Goal: Task Accomplishment & Management: Manage account settings

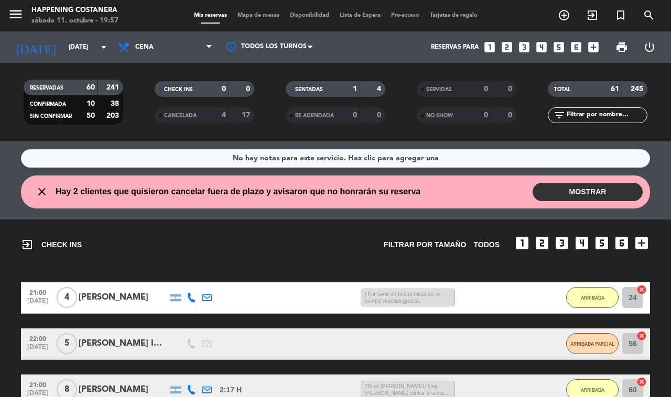
click at [585, 192] on button "MOSTRAR" at bounding box center [588, 192] width 110 height 18
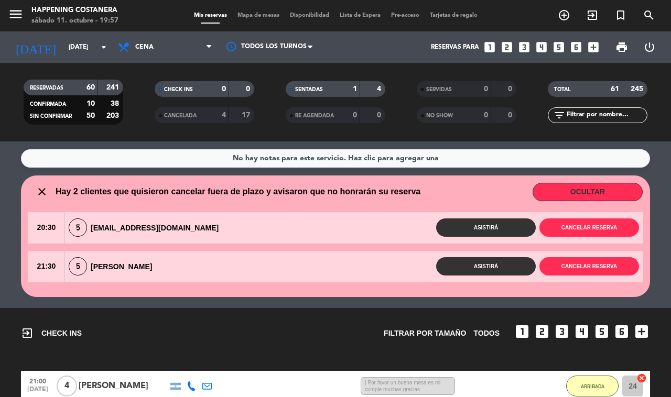
click at [612, 183] on button "OCULTAR" at bounding box center [588, 192] width 110 height 18
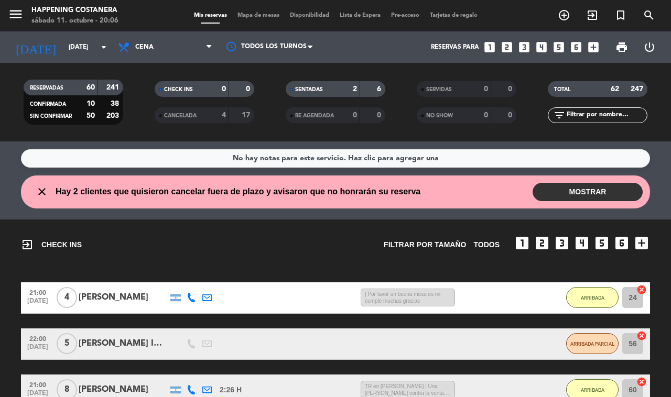
click at [260, 13] on span "Mapa de mesas" at bounding box center [258, 16] width 52 height 6
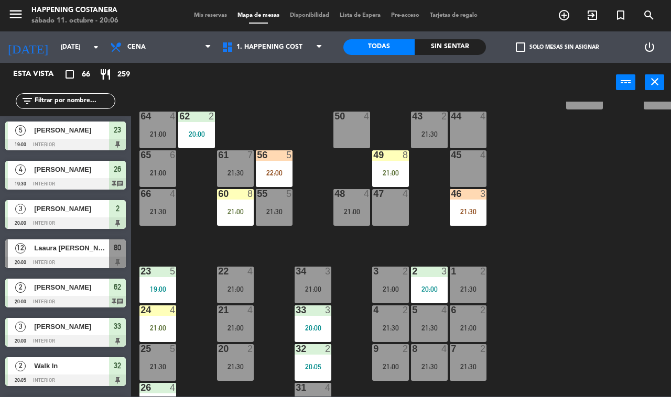
scroll to position [309, 0]
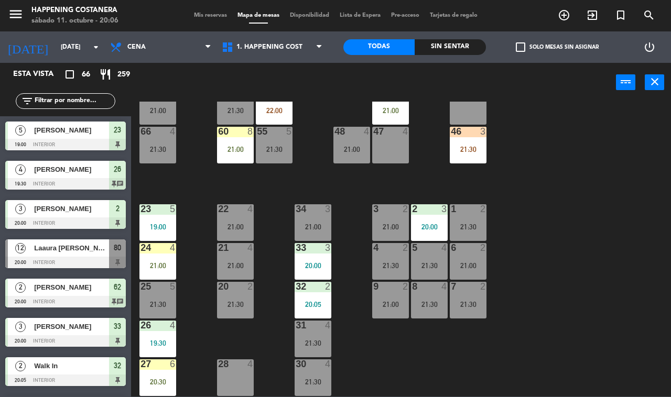
click at [466, 146] on div "21:30" at bounding box center [468, 149] width 37 height 7
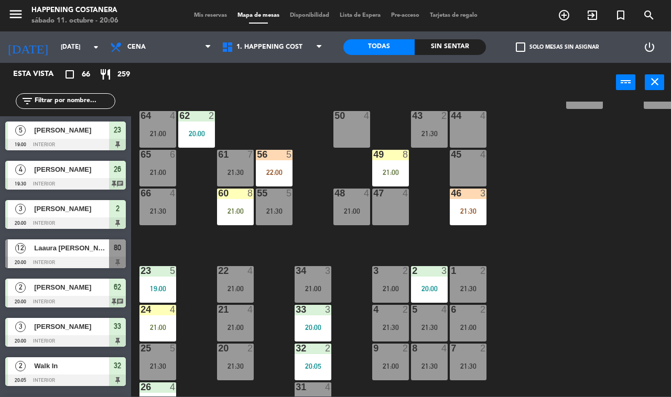
scroll to position [234, 0]
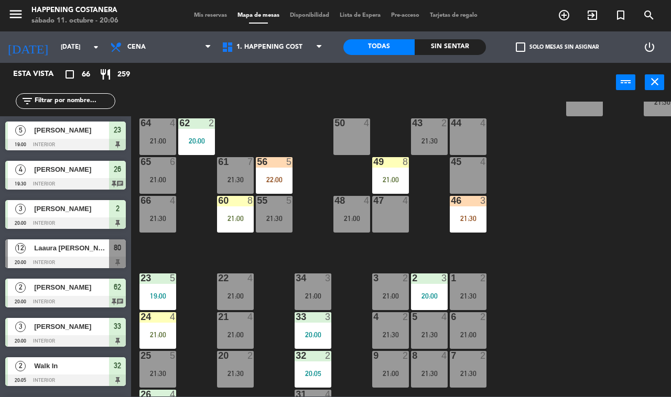
click at [468, 201] on div at bounding box center [468, 200] width 17 height 9
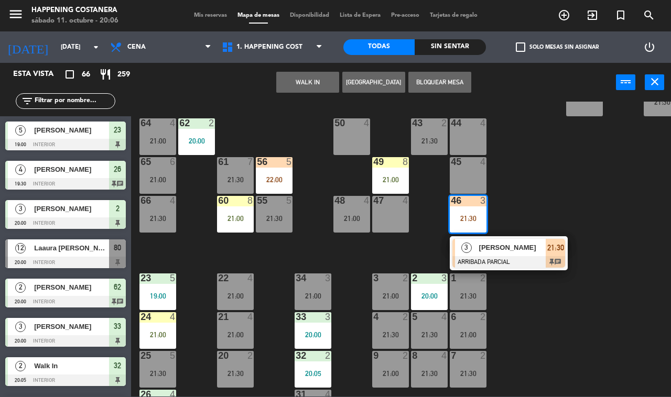
click at [500, 257] on div at bounding box center [508, 262] width 113 height 12
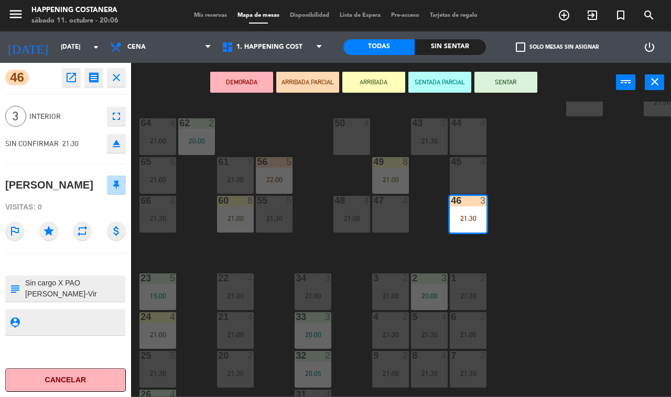
click at [95, 285] on textarea at bounding box center [74, 289] width 100 height 22
click at [548, 289] on div "69 2 122 6 121 6 120 6 14 4 CAVA 22 101 4 94 2 70 2 123 6 131 2 134 2 132 2 13 …" at bounding box center [404, 249] width 533 height 295
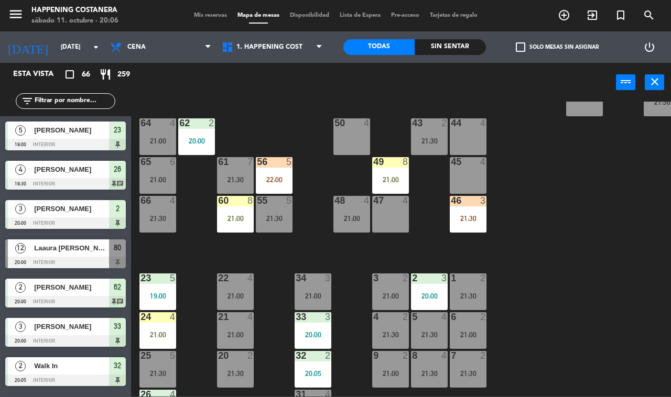
scroll to position [795, 0]
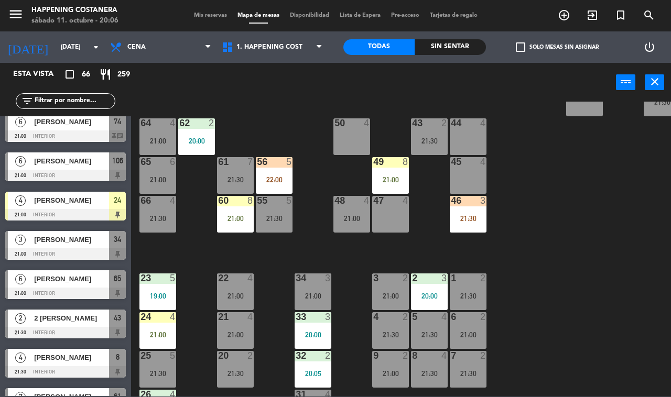
click at [390, 161] on div at bounding box center [390, 161] width 17 height 9
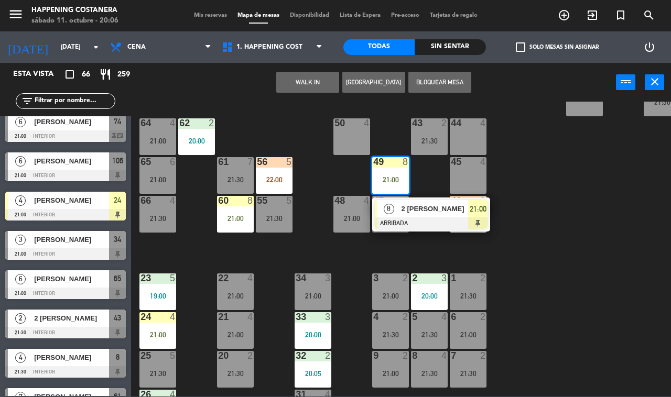
click at [417, 200] on div "2 [PERSON_NAME]" at bounding box center [434, 208] width 68 height 17
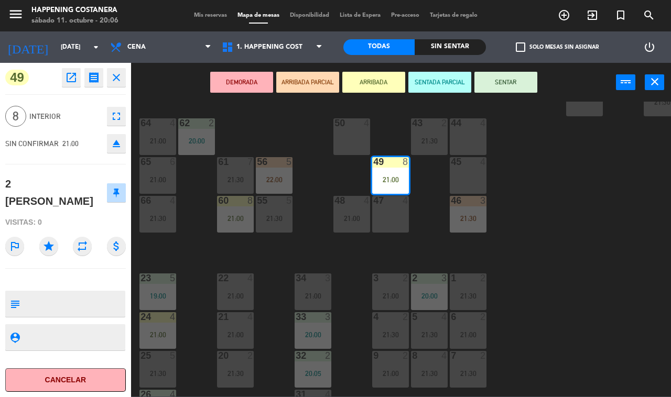
click at [577, 245] on div "69 2 122 6 121 6 120 6 14 4 CAVA 22 101 4 94 2 70 2 123 6 131 2 134 2 132 2 13 …" at bounding box center [404, 249] width 533 height 295
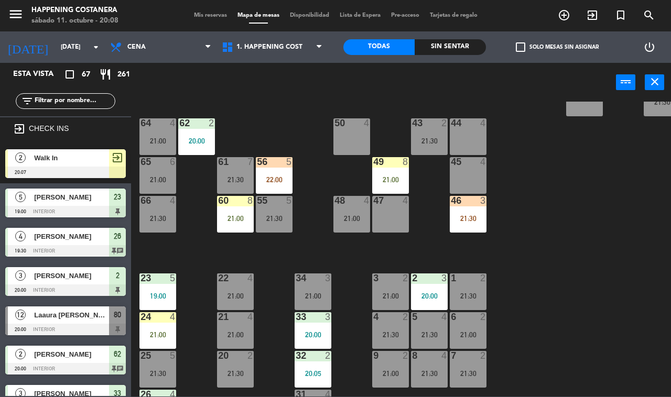
click at [284, 177] on div "22:00" at bounding box center [274, 179] width 37 height 7
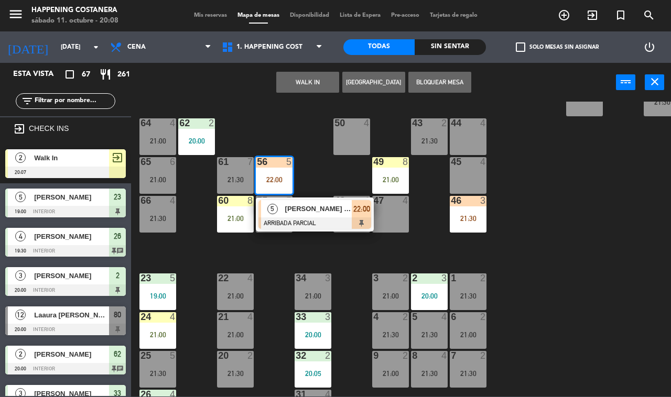
click at [299, 218] on div at bounding box center [314, 224] width 113 height 12
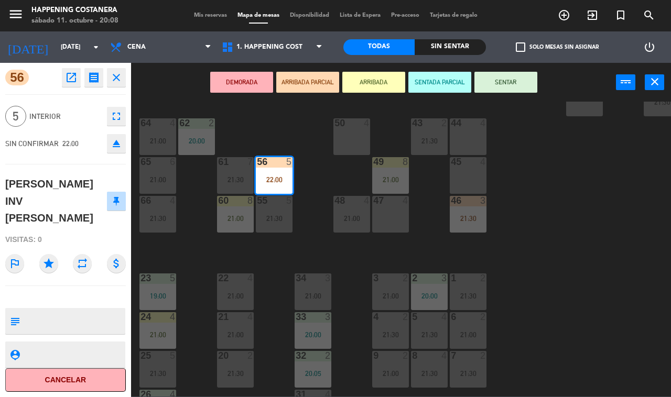
click at [536, 244] on div "69 2 122 6 121 6 120 6 14 4 CAVA 22 101 4 94 2 70 2 123 6 131 2 134 2 132 2 13 …" at bounding box center [404, 249] width 533 height 295
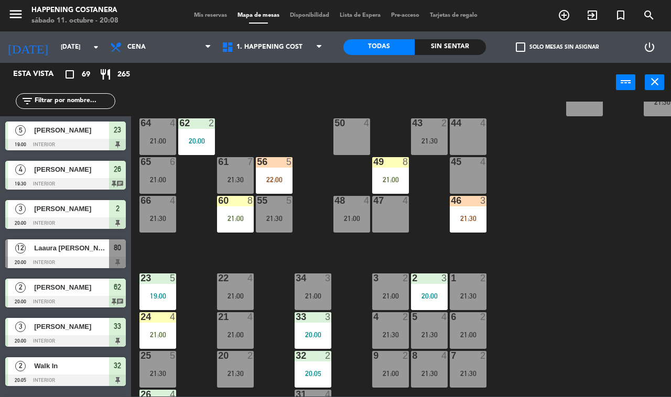
scroll to position [875, 0]
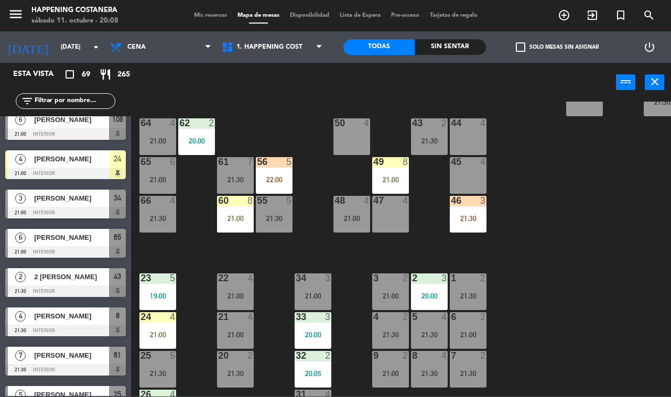
click at [468, 218] on div "21:30" at bounding box center [468, 218] width 37 height 7
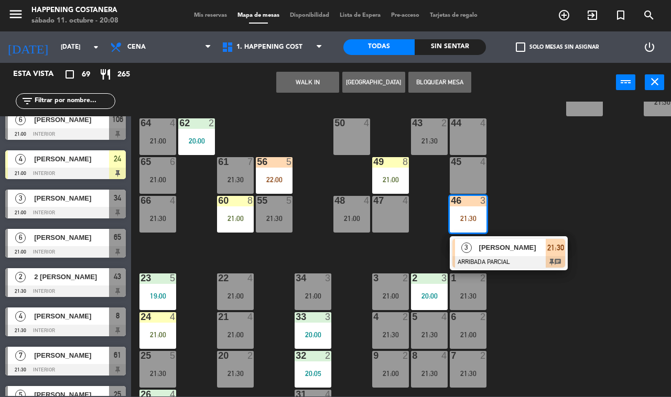
click at [523, 256] on div at bounding box center [508, 262] width 113 height 12
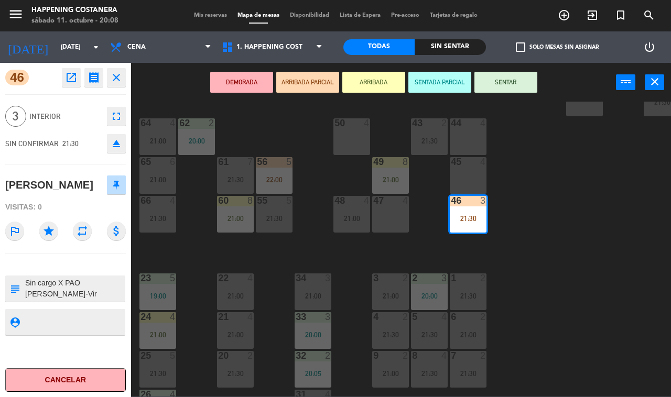
click at [596, 257] on div "menu Happening Costanera [DATE] 11. octubre - 20:08 Mis reservas Mapa de mesas …" at bounding box center [335, 198] width 671 height 397
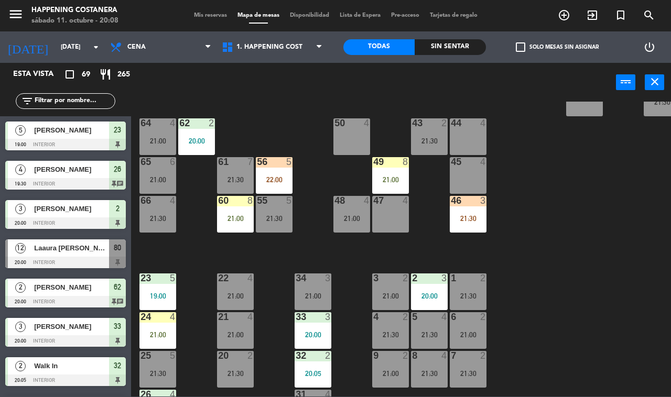
scroll to position [836, 0]
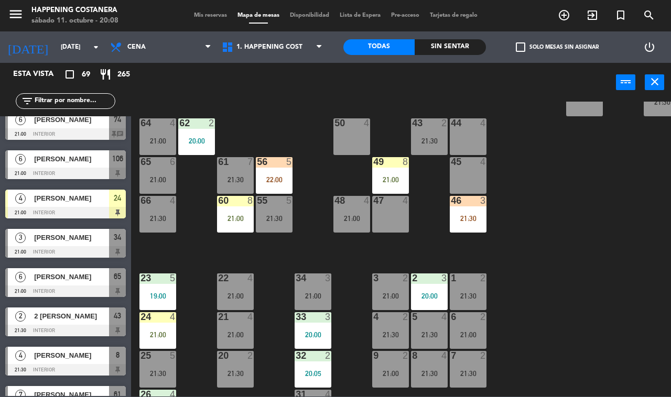
click at [389, 177] on div "21:00" at bounding box center [390, 179] width 37 height 7
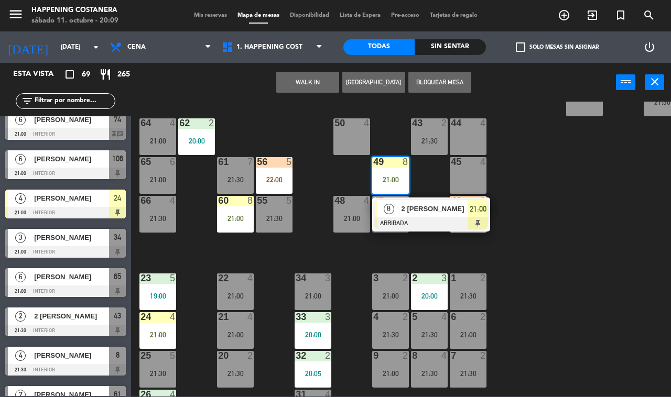
click at [451, 215] on div "2 [PERSON_NAME]" at bounding box center [434, 208] width 68 height 17
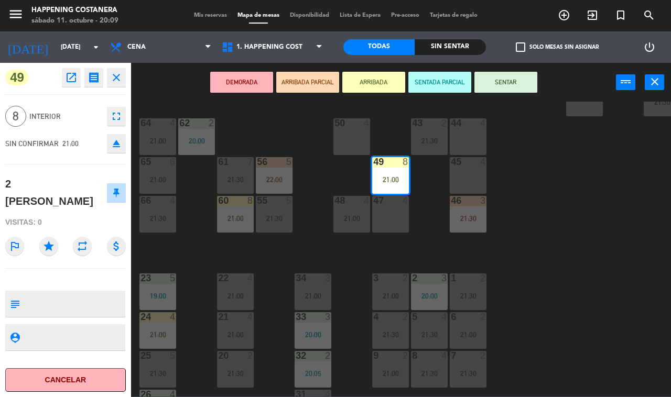
click at [542, 262] on div "69 2 122 6 121 6 120 6 14 4 CAVA 22 101 4 94 2 70 2 123 6 131 2 134 2 132 2 13 …" at bounding box center [404, 249] width 533 height 295
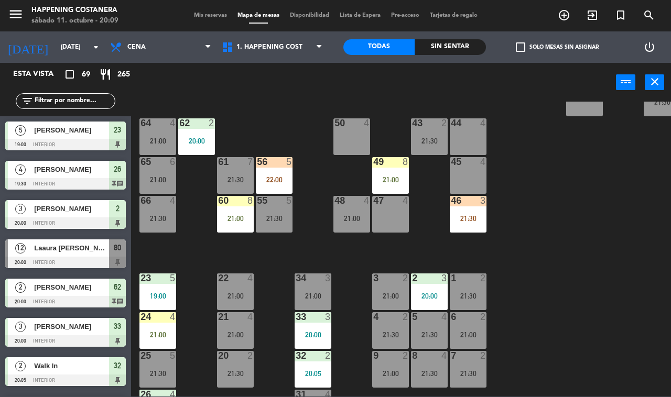
scroll to position [0, 0]
click at [236, 221] on div "21:00" at bounding box center [235, 218] width 37 height 7
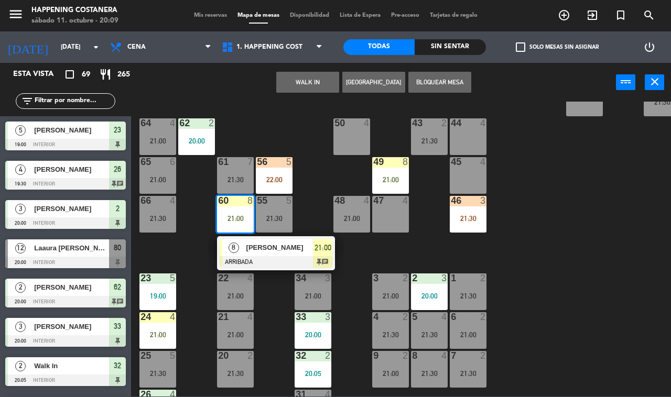
click at [268, 257] on div at bounding box center [276, 262] width 113 height 12
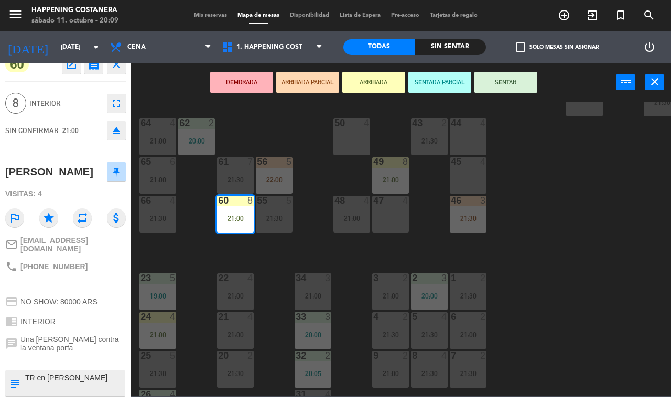
scroll to position [12, 0]
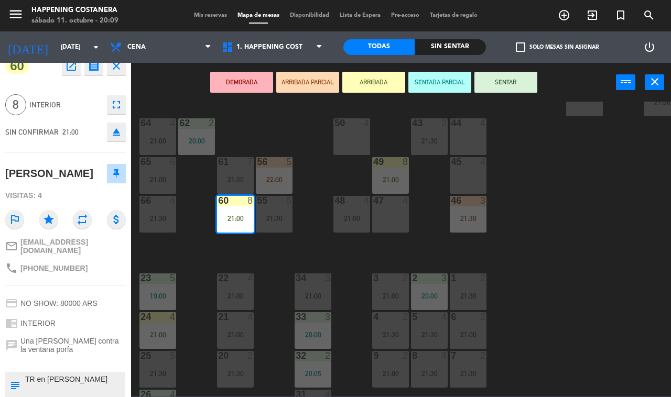
click at [197, 259] on div "69 2 122 6 121 6 120 6 14 4 CAVA 22 101 4 94 2 70 2 123 6 131 2 134 2 132 2 13 …" at bounding box center [404, 249] width 533 height 295
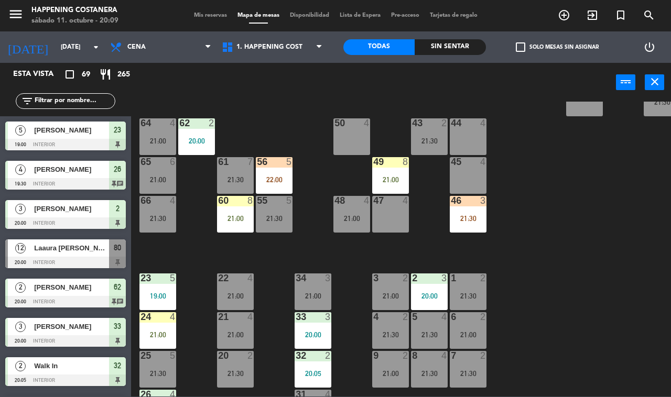
scroll to position [0, 0]
click at [284, 172] on div "56 5 22:00" at bounding box center [274, 175] width 37 height 37
click at [284, 258] on div "69 2 122 6 121 6 120 6 14 4 CAVA 22 101 4 94 2 70 2 123 6 131 2 134 2 132 2 13 …" at bounding box center [404, 249] width 533 height 295
click at [270, 215] on div "21:30" at bounding box center [274, 218] width 37 height 7
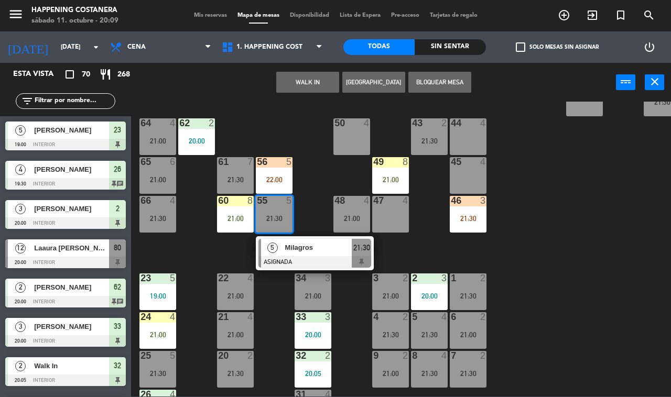
click at [292, 260] on div at bounding box center [314, 262] width 113 height 12
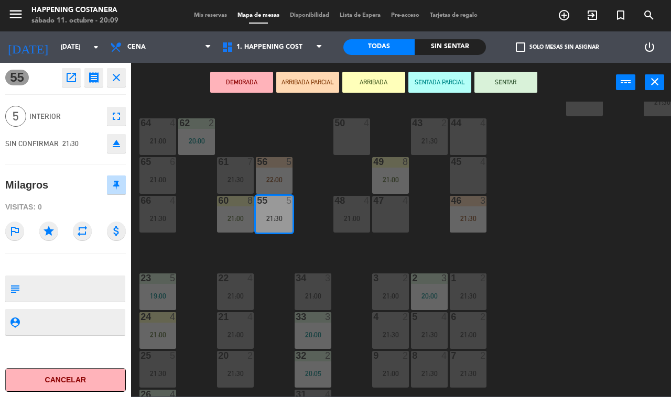
click at [287, 274] on div "34" at bounding box center [295, 278] width 17 height 9
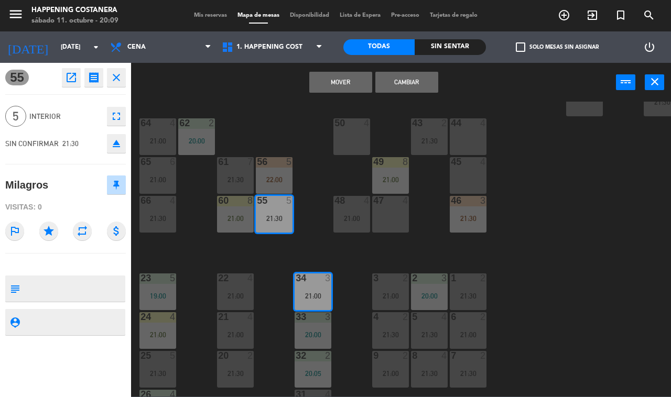
click at [268, 262] on div "69 2 122 6 121 6 120 6 14 4 CAVA 22 101 4 94 2 70 2 123 6 131 2 134 2 132 2 13 …" at bounding box center [404, 249] width 533 height 295
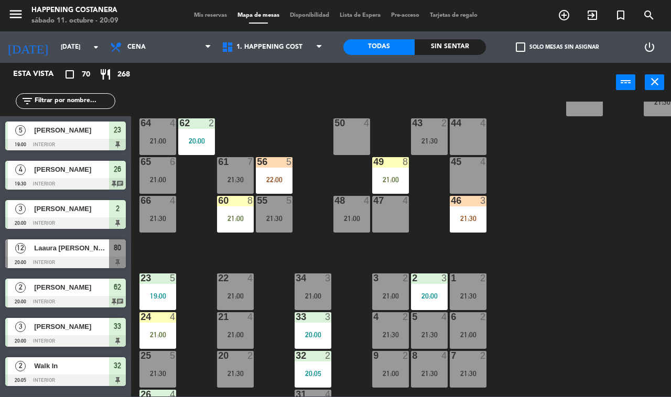
click at [168, 329] on div "24 4 21:00" at bounding box center [157, 330] width 37 height 37
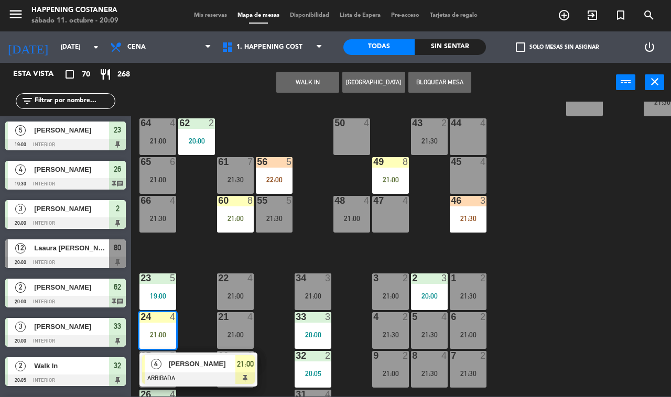
click at [202, 373] on div at bounding box center [198, 379] width 113 height 12
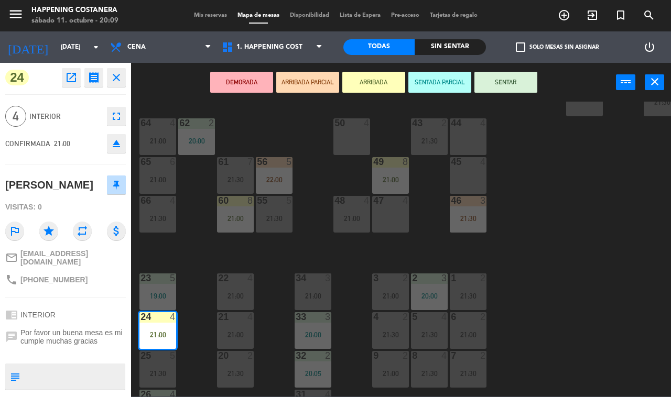
click at [268, 257] on div "69 2 122 6 121 6 120 6 14 4 CAVA 22 101 4 94 2 70 2 123 6 131 2 134 2 132 2 13 …" at bounding box center [404, 249] width 533 height 295
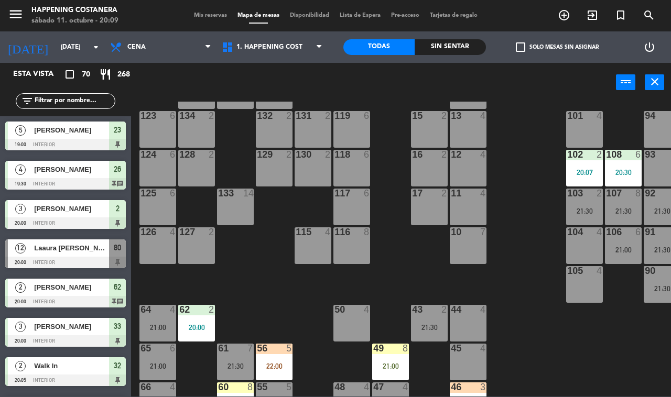
scroll to position [48, 134]
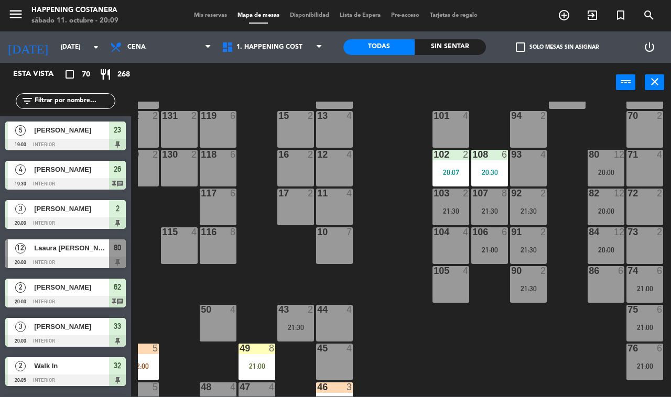
click at [598, 208] on div "20:00" at bounding box center [606, 211] width 37 height 7
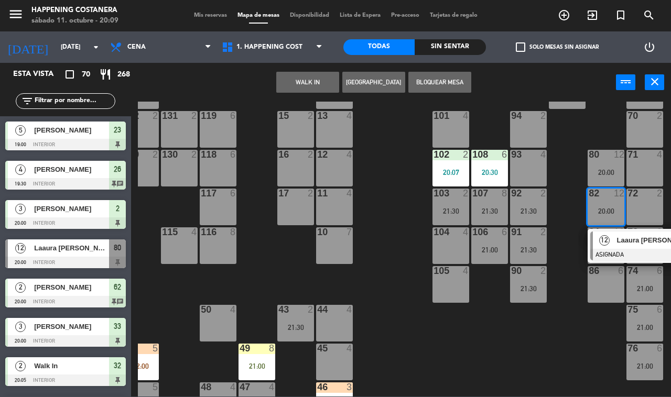
click at [637, 242] on span "Laaura [PERSON_NAME]" at bounding box center [650, 240] width 67 height 11
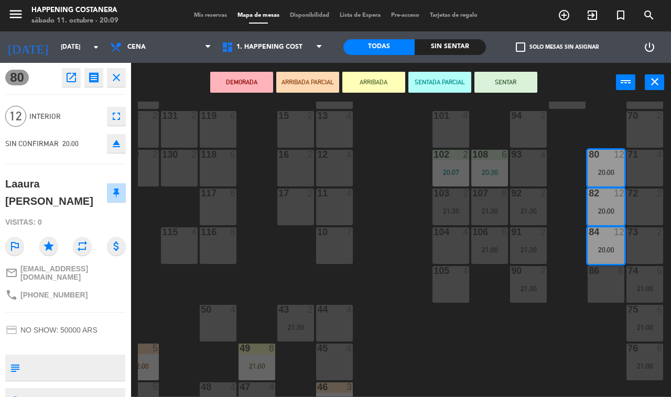
click at [392, 306] on div "69 2 122 6 121 6 120 6 14 4 CAVA 22 101 4 94 2 70 2 123 6 131 2 134 2 132 2 13 …" at bounding box center [404, 249] width 533 height 295
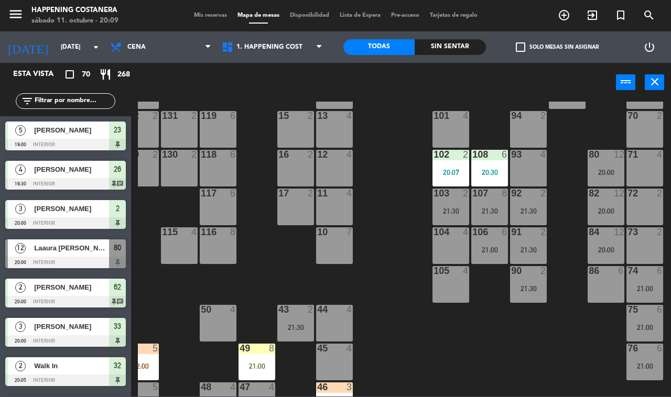
click at [493, 209] on div "21:30" at bounding box center [489, 211] width 37 height 7
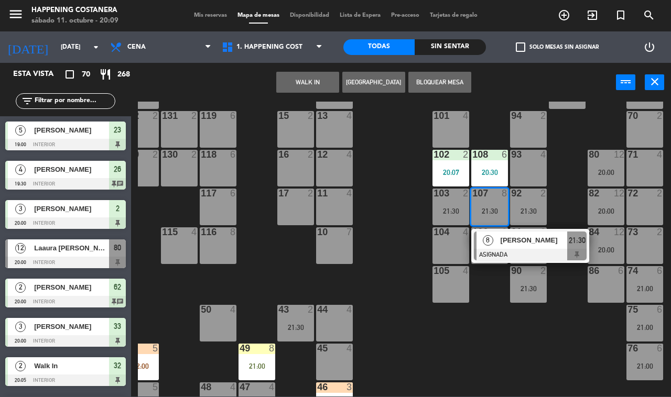
click at [540, 242] on span "[PERSON_NAME]" at bounding box center [534, 240] width 67 height 11
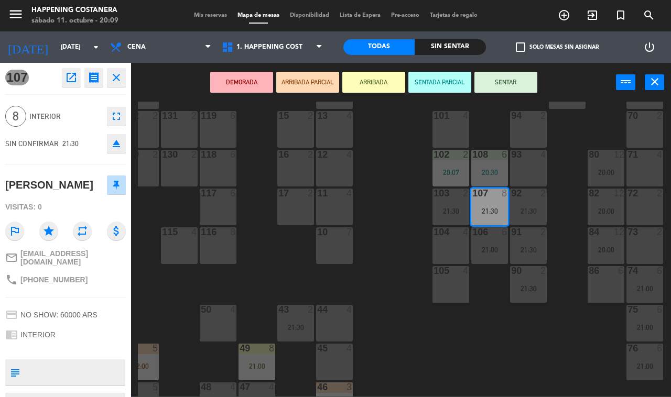
click at [410, 333] on div "69 2 122 6 121 6 120 6 14 4 CAVA 22 101 4 94 2 70 2 123 6 131 2 134 2 132 2 13 …" at bounding box center [404, 249] width 533 height 295
